Goal: Navigation & Orientation: Find specific page/section

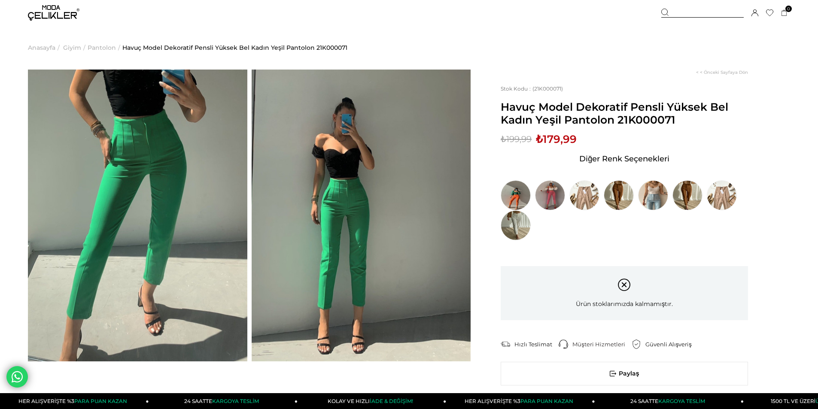
click at [60, 12] on img at bounding box center [54, 12] width 52 height 15
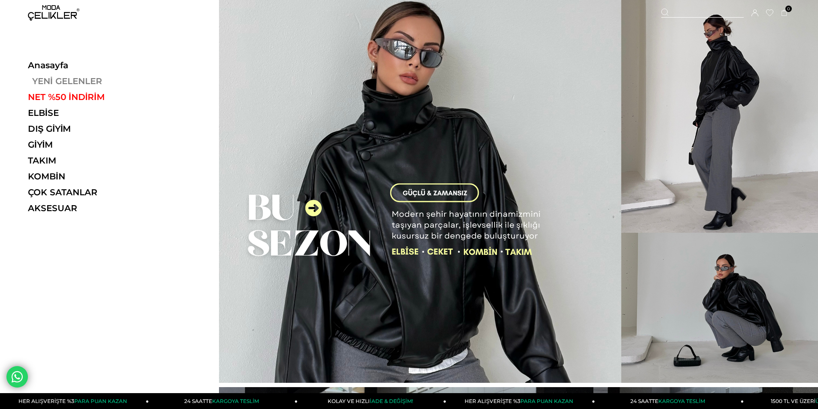
click at [55, 77] on link "YENİ GELENLER" at bounding box center [87, 81] width 118 height 10
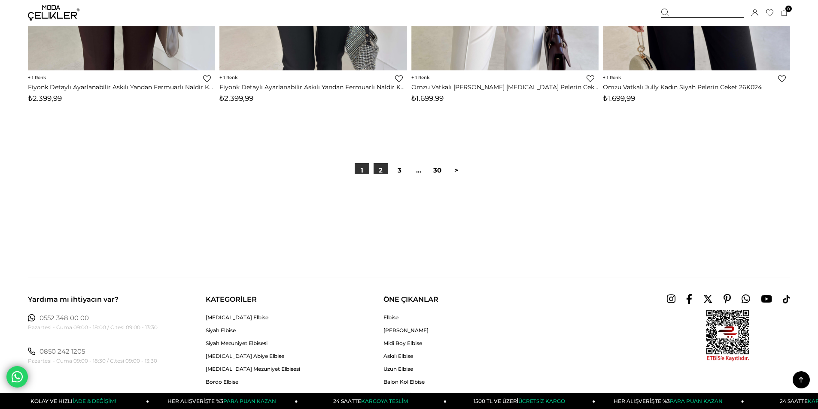
click at [384, 172] on link "2" at bounding box center [381, 170] width 15 height 15
